Goal: Communication & Community: Ask a question

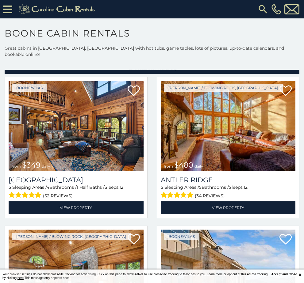
scroll to position [20, 0]
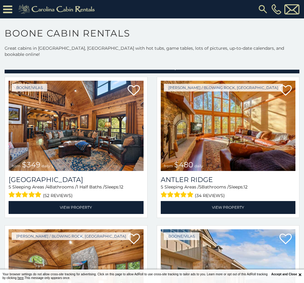
click at [10, 10] on icon at bounding box center [7, 9] width 9 height 11
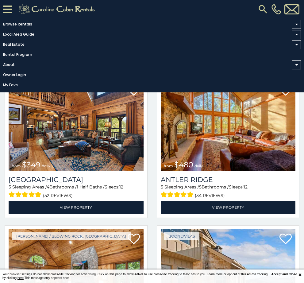
click at [295, 22] on span at bounding box center [296, 24] width 9 height 9
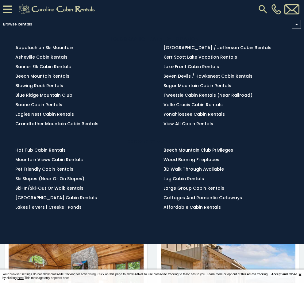
click at [292, 22] on link "Browse Rentals" at bounding box center [150, 24] width 301 height 9
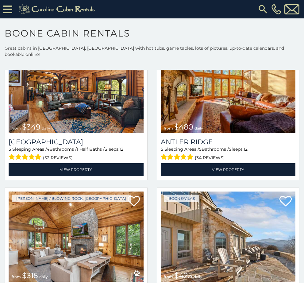
scroll to position [58, 0]
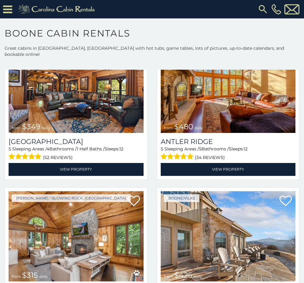
click at [4, 127] on div "Boone/Vilas from $349 daily Diamond Creek Lodge 5 Sleeping Areas / 4 Bathrooms …" at bounding box center [76, 111] width 152 height 145
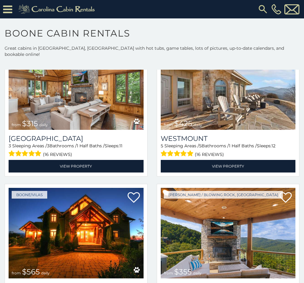
scroll to position [204, 0]
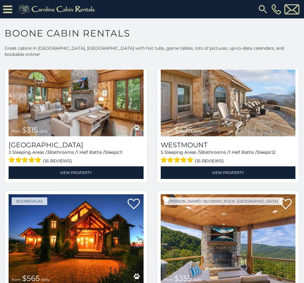
click at [188, 167] on link "View Property" at bounding box center [228, 172] width 135 height 13
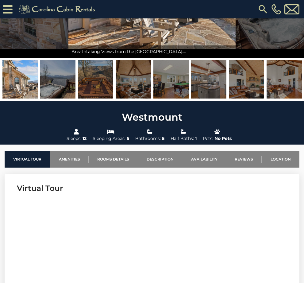
scroll to position [102, 0]
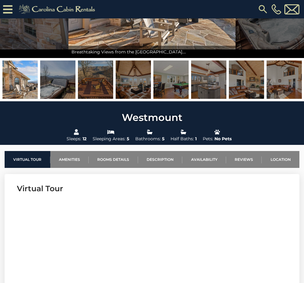
click at [110, 159] on link "Rooms Details" at bounding box center [113, 159] width 49 height 17
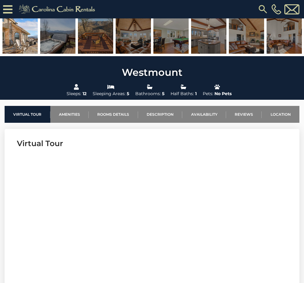
scroll to position [145, 0]
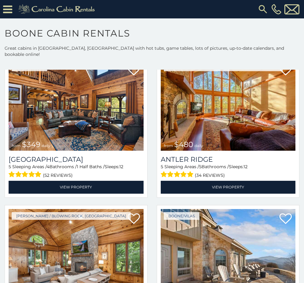
scroll to position [39, 0]
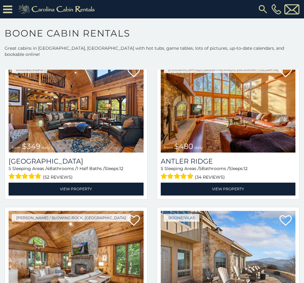
click at [199, 183] on link "View Property" at bounding box center [228, 189] width 135 height 13
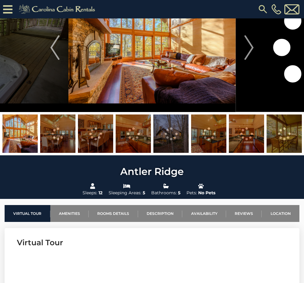
scroll to position [45, 0]
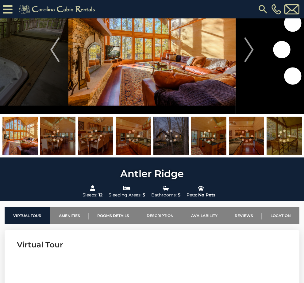
click at [109, 213] on link "Rooms Details" at bounding box center [113, 215] width 49 height 17
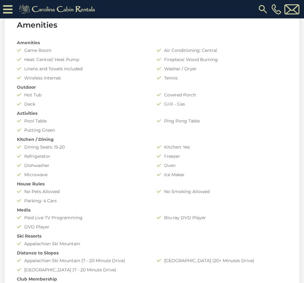
scroll to position [451, 0]
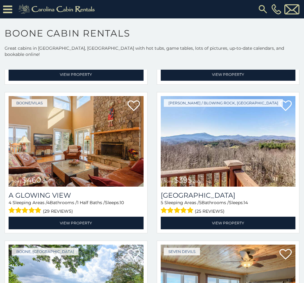
scroll to position [1045, 0]
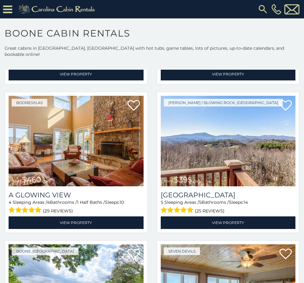
click at [196, 217] on link "View Property" at bounding box center [228, 223] width 135 height 13
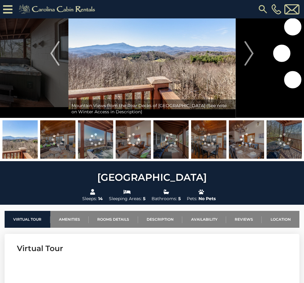
click at [106, 214] on link "Rooms Details" at bounding box center [113, 219] width 49 height 17
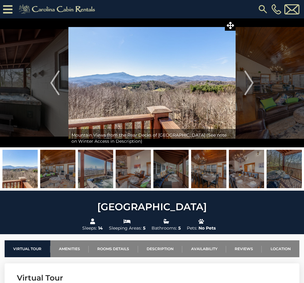
click at [244, 89] on button "Next" at bounding box center [249, 82] width 27 height 129
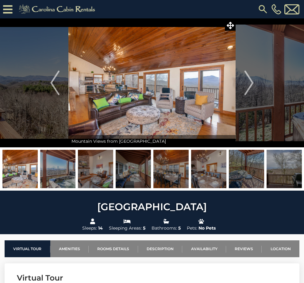
click at [247, 92] on img "Next" at bounding box center [249, 83] width 9 height 25
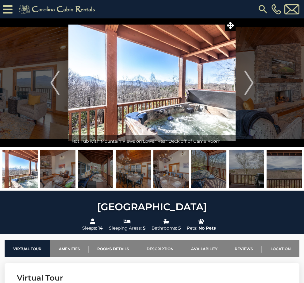
click at [249, 90] on img "Next" at bounding box center [249, 83] width 9 height 25
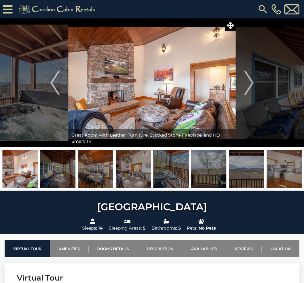
click at [247, 86] on img "Next" at bounding box center [249, 83] width 9 height 25
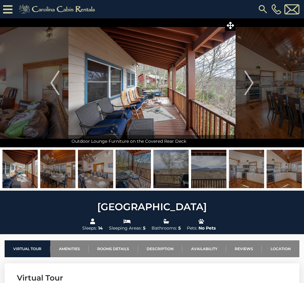
click at [246, 88] on img "Next" at bounding box center [249, 83] width 9 height 25
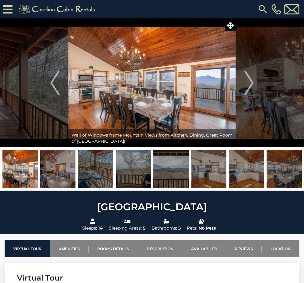
click at [248, 86] on img "Next" at bounding box center [249, 83] width 9 height 25
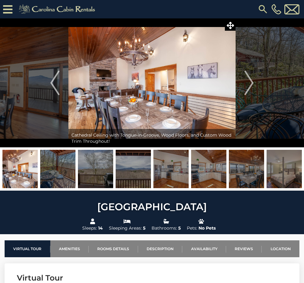
click at [249, 87] on img "Next" at bounding box center [249, 83] width 9 height 25
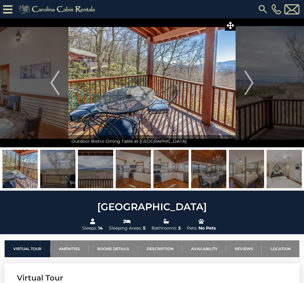
click at [249, 84] on img "Next" at bounding box center [249, 83] width 9 height 25
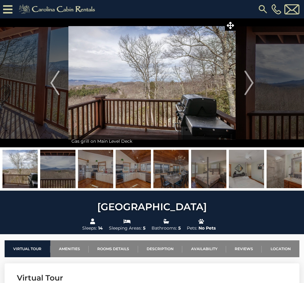
click at [248, 90] on img "Next" at bounding box center [249, 83] width 9 height 25
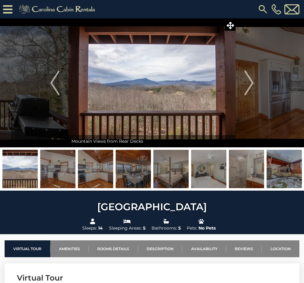
click at [249, 92] on img "Next" at bounding box center [249, 83] width 9 height 25
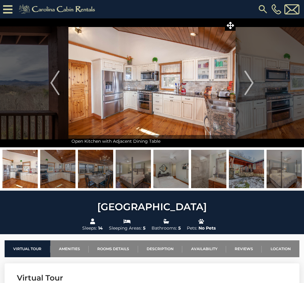
click at [249, 88] on img "Next" at bounding box center [249, 83] width 9 height 25
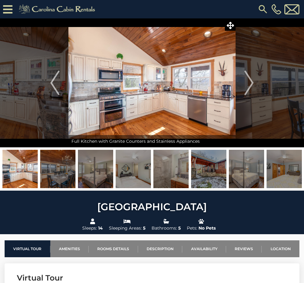
click at [250, 92] on img "Next" at bounding box center [249, 83] width 9 height 25
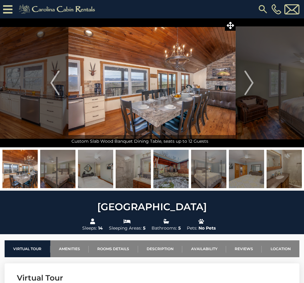
click at [244, 90] on button "Next" at bounding box center [249, 82] width 27 height 129
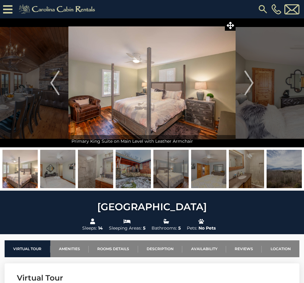
click at [248, 88] on img "Next" at bounding box center [249, 83] width 9 height 25
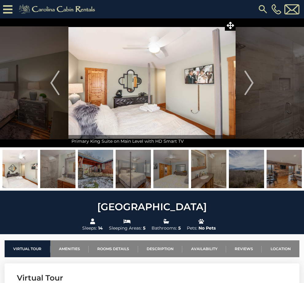
click at [247, 86] on img "Next" at bounding box center [249, 83] width 9 height 25
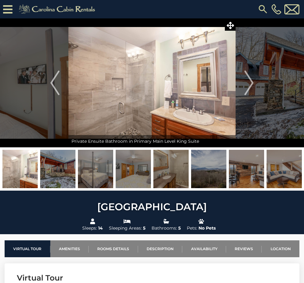
click at [248, 90] on img "Next" at bounding box center [249, 83] width 9 height 25
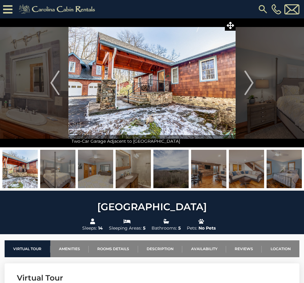
click at [248, 86] on img "Next" at bounding box center [249, 83] width 9 height 25
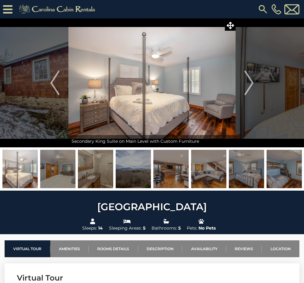
click at [246, 85] on img "Next" at bounding box center [249, 83] width 9 height 25
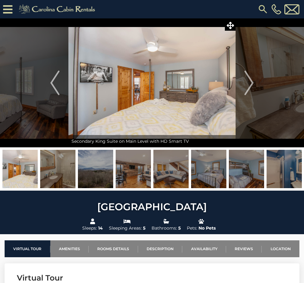
click at [247, 87] on img "Next" at bounding box center [249, 83] width 9 height 25
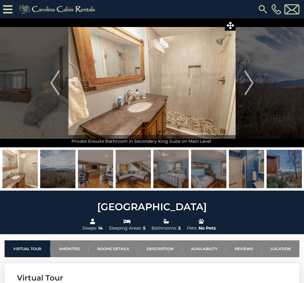
click at [249, 92] on img "Next" at bounding box center [249, 83] width 9 height 25
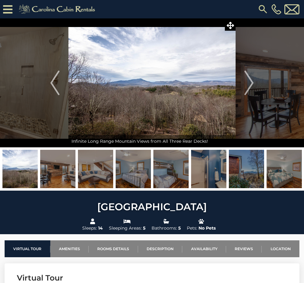
click at [245, 86] on img "Next" at bounding box center [249, 83] width 9 height 25
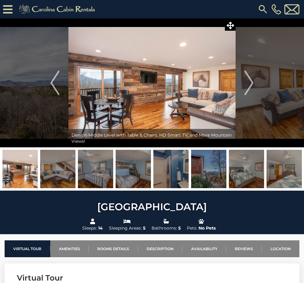
click at [247, 88] on img "Next" at bounding box center [249, 83] width 9 height 25
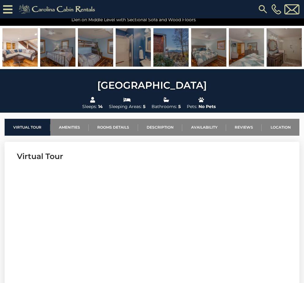
scroll to position [138, 0]
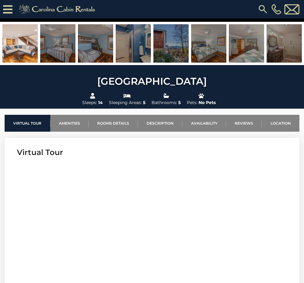
click at [281, 121] on link "Location" at bounding box center [281, 123] width 38 height 17
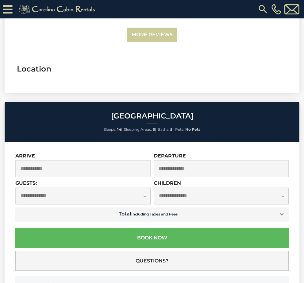
scroll to position [1755, 0]
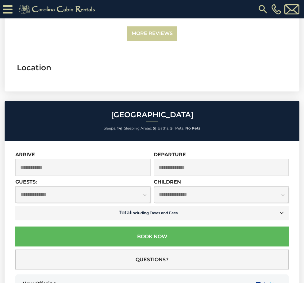
click at [53, 192] on select "**********" at bounding box center [83, 195] width 135 height 16
select select "**"
click at [55, 164] on input "text" at bounding box center [82, 167] width 135 height 17
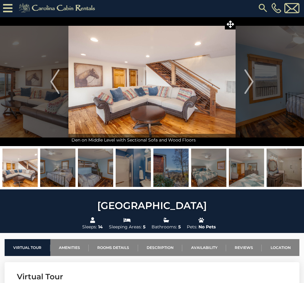
scroll to position [2, 0]
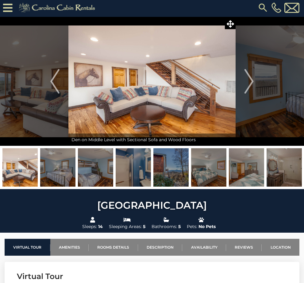
click at [248, 92] on img "Next" at bounding box center [249, 81] width 9 height 25
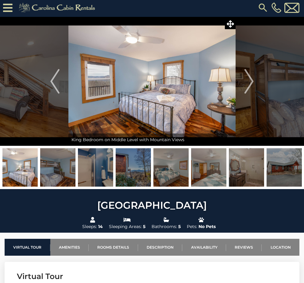
click at [253, 93] on img "Next" at bounding box center [249, 81] width 9 height 25
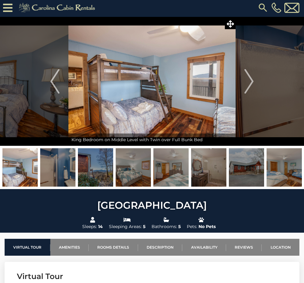
click at [252, 90] on img "Next" at bounding box center [249, 81] width 9 height 25
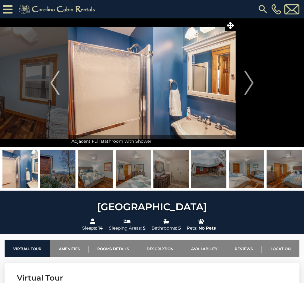
scroll to position [0, 0]
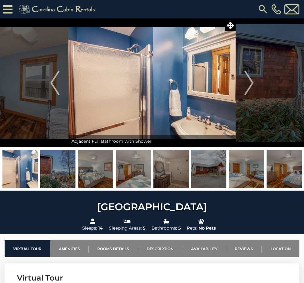
click at [249, 90] on img "Next" at bounding box center [249, 83] width 9 height 25
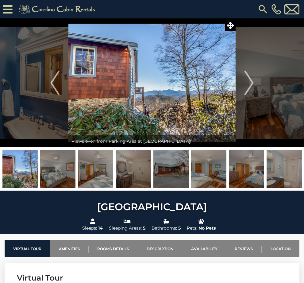
click at [245, 87] on img "Next" at bounding box center [249, 83] width 9 height 25
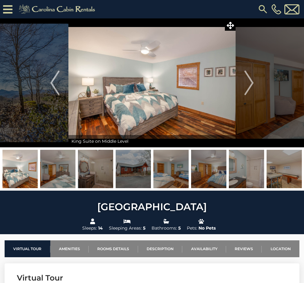
click at [248, 90] on img "Next" at bounding box center [249, 83] width 9 height 25
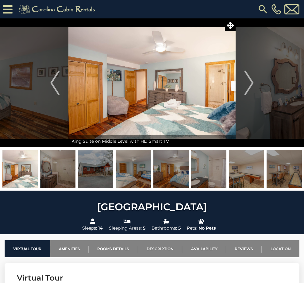
click at [245, 88] on img "Next" at bounding box center [249, 83] width 9 height 25
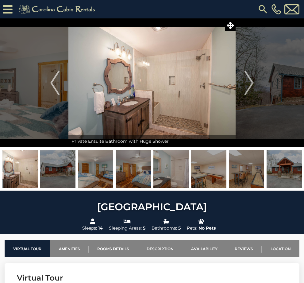
click at [246, 88] on img "Next" at bounding box center [249, 83] width 9 height 25
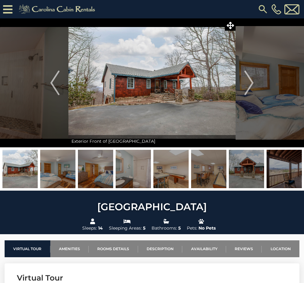
click at [247, 88] on img "Next" at bounding box center [249, 83] width 9 height 25
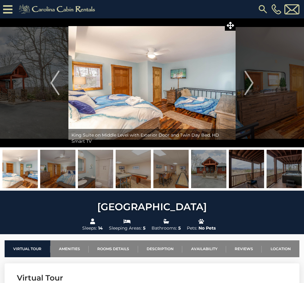
click at [248, 89] on img "Next" at bounding box center [249, 83] width 9 height 25
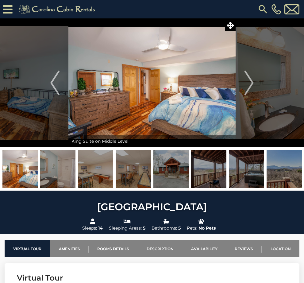
click at [247, 88] on img "Next" at bounding box center [249, 83] width 9 height 25
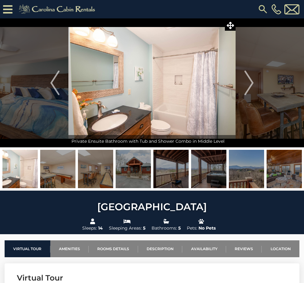
click at [249, 93] on img "Next" at bounding box center [249, 83] width 9 height 25
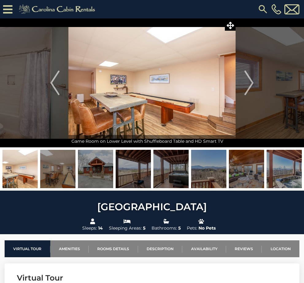
click at [251, 91] on img "Next" at bounding box center [249, 83] width 9 height 25
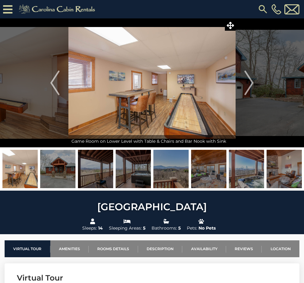
click at [249, 91] on img "Next" at bounding box center [249, 83] width 9 height 25
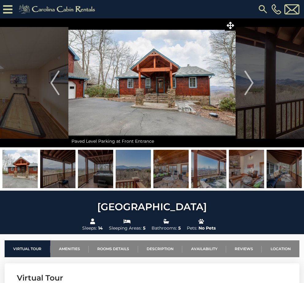
click at [246, 90] on img "Next" at bounding box center [249, 83] width 9 height 25
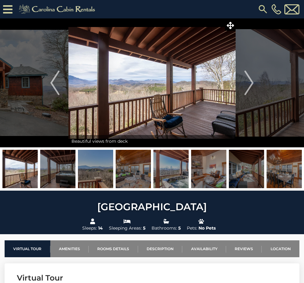
click at [245, 96] on button "Next" at bounding box center [249, 82] width 27 height 129
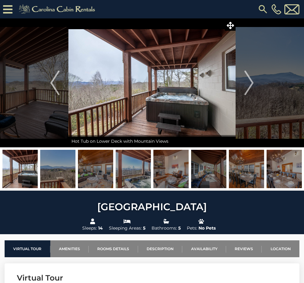
click at [247, 96] on button "Next" at bounding box center [249, 82] width 27 height 129
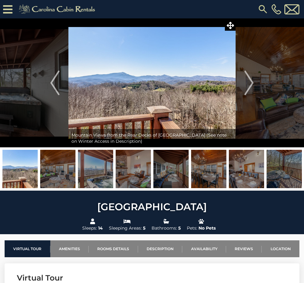
click at [250, 95] on img "Next" at bounding box center [249, 83] width 9 height 25
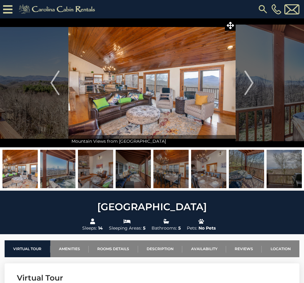
click at [247, 89] on img "Next" at bounding box center [249, 83] width 9 height 25
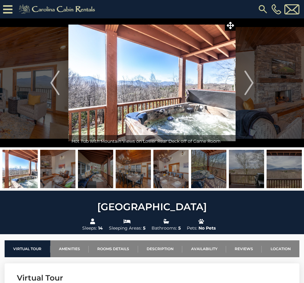
click at [260, 9] on img at bounding box center [263, 9] width 11 height 11
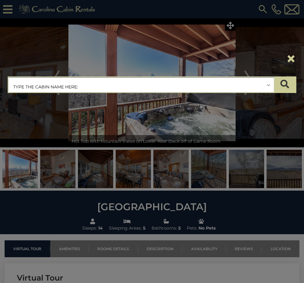
click at [116, 206] on div "**********" at bounding box center [152, 141] width 304 height 283
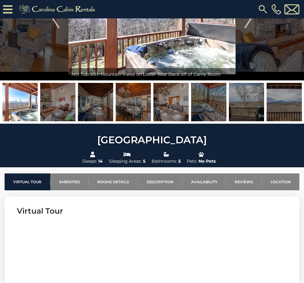
click at [203, 179] on link "Availability" at bounding box center [204, 182] width 44 height 17
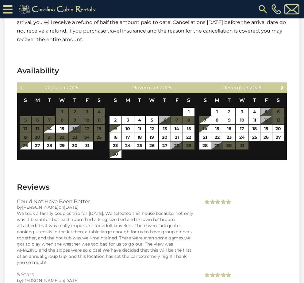
scroll to position [1424, 0]
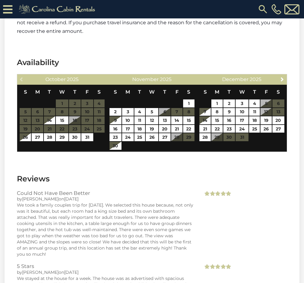
click at [279, 80] on link "Next" at bounding box center [283, 79] width 8 height 8
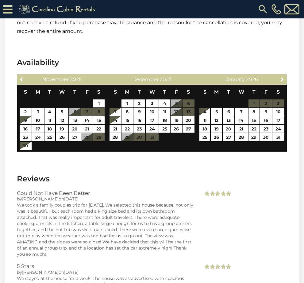
click at [280, 78] on span "Next" at bounding box center [282, 79] width 5 height 5
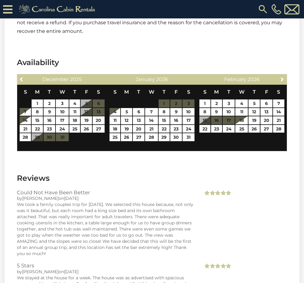
click at [280, 85] on th "S" at bounding box center [279, 92] width 12 height 14
click at [279, 77] on link "Next" at bounding box center [283, 79] width 8 height 8
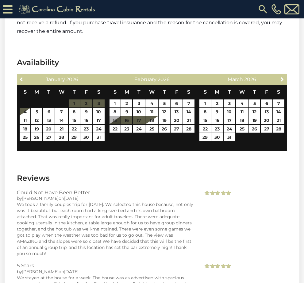
click at [279, 76] on link "Next" at bounding box center [283, 79] width 8 height 8
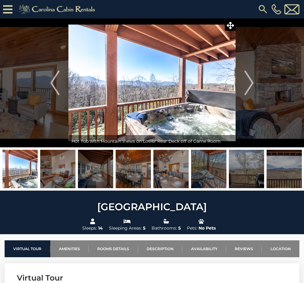
scroll to position [0, 0]
click at [117, 93] on img at bounding box center [151, 82] width 167 height 129
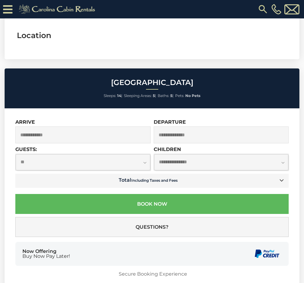
scroll to position [1789, 0]
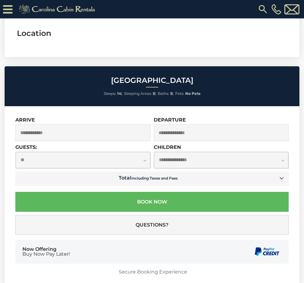
click at [44, 131] on input "text" at bounding box center [82, 132] width 135 height 17
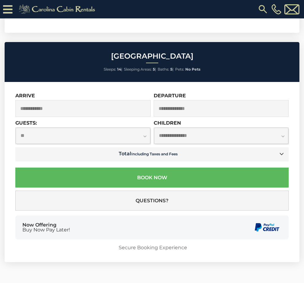
scroll to position [1812, 0]
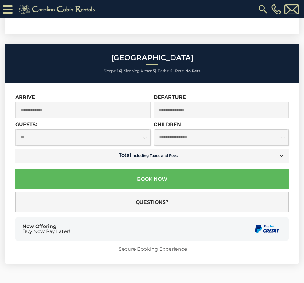
click at [168, 133] on select "**********" at bounding box center [221, 137] width 135 height 16
select select "*"
click at [172, 107] on input "text" at bounding box center [221, 110] width 135 height 17
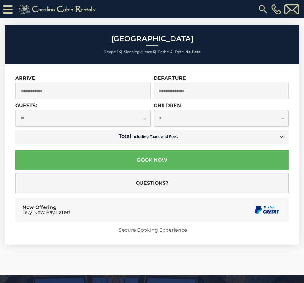
scroll to position [1831, 0]
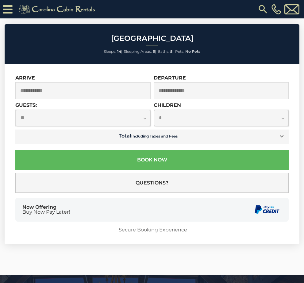
click at [159, 123] on select "**********" at bounding box center [221, 118] width 135 height 16
click at [42, 89] on input "text" at bounding box center [82, 90] width 135 height 17
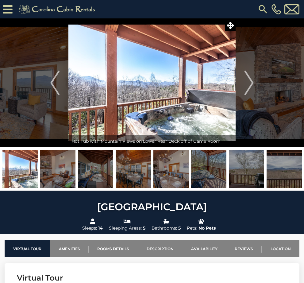
scroll to position [0, 0]
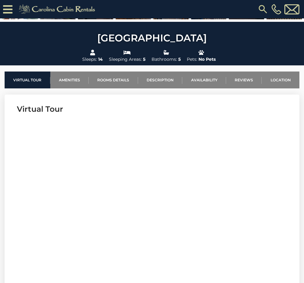
click at [283, 81] on link "Location" at bounding box center [281, 80] width 38 height 17
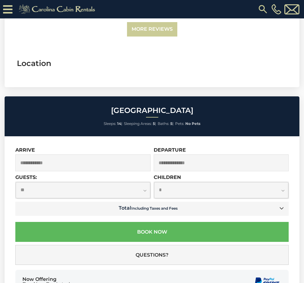
scroll to position [1761, 0]
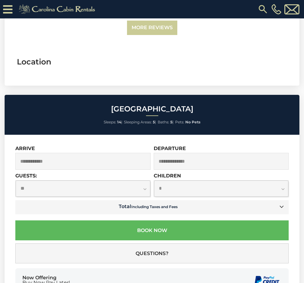
click at [121, 249] on button "Questions?" at bounding box center [152, 254] width 274 height 20
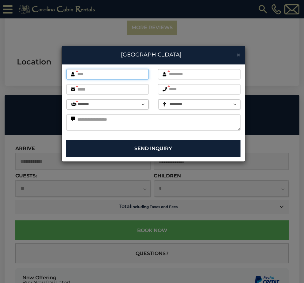
click at [96, 75] on input "text" at bounding box center [107, 74] width 83 height 10
type input "*****"
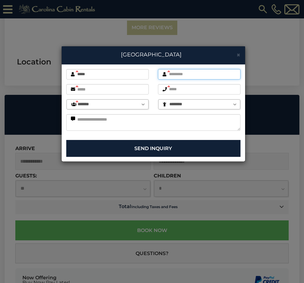
click at [187, 75] on input "text" at bounding box center [199, 74] width 83 height 10
type input "*********"
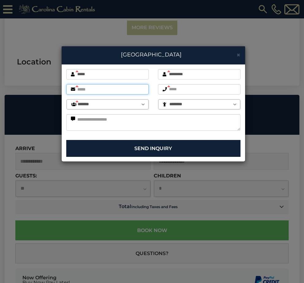
click at [93, 89] on input "email" at bounding box center [107, 89] width 83 height 10
type input "**********"
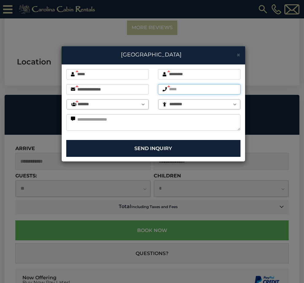
click at [190, 90] on input "text" at bounding box center [199, 89] width 83 height 10
type input "**********"
click at [135, 103] on select "******* ******* ******** ******** ******** ******** ******** ******** ******** …" at bounding box center [108, 105] width 82 height 10
select select "**"
click at [213, 104] on select "********" at bounding box center [199, 105] width 82 height 10
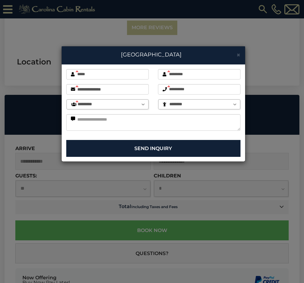
click at [192, 105] on select "********" at bounding box center [199, 105] width 82 height 10
click at [203, 107] on select "********" at bounding box center [199, 105] width 82 height 10
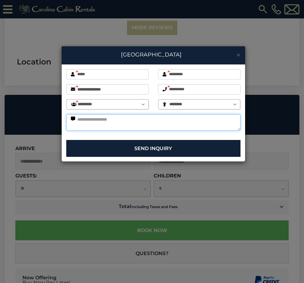
click at [96, 119] on textarea at bounding box center [153, 122] width 174 height 17
type textarea "**********"
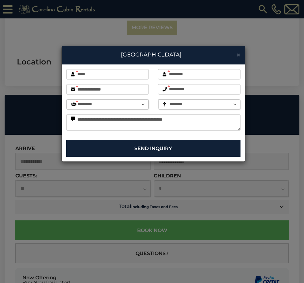
click at [125, 147] on button "Send Inquiry" at bounding box center [153, 148] width 174 height 17
